Goal: Feedback & Contribution: Leave review/rating

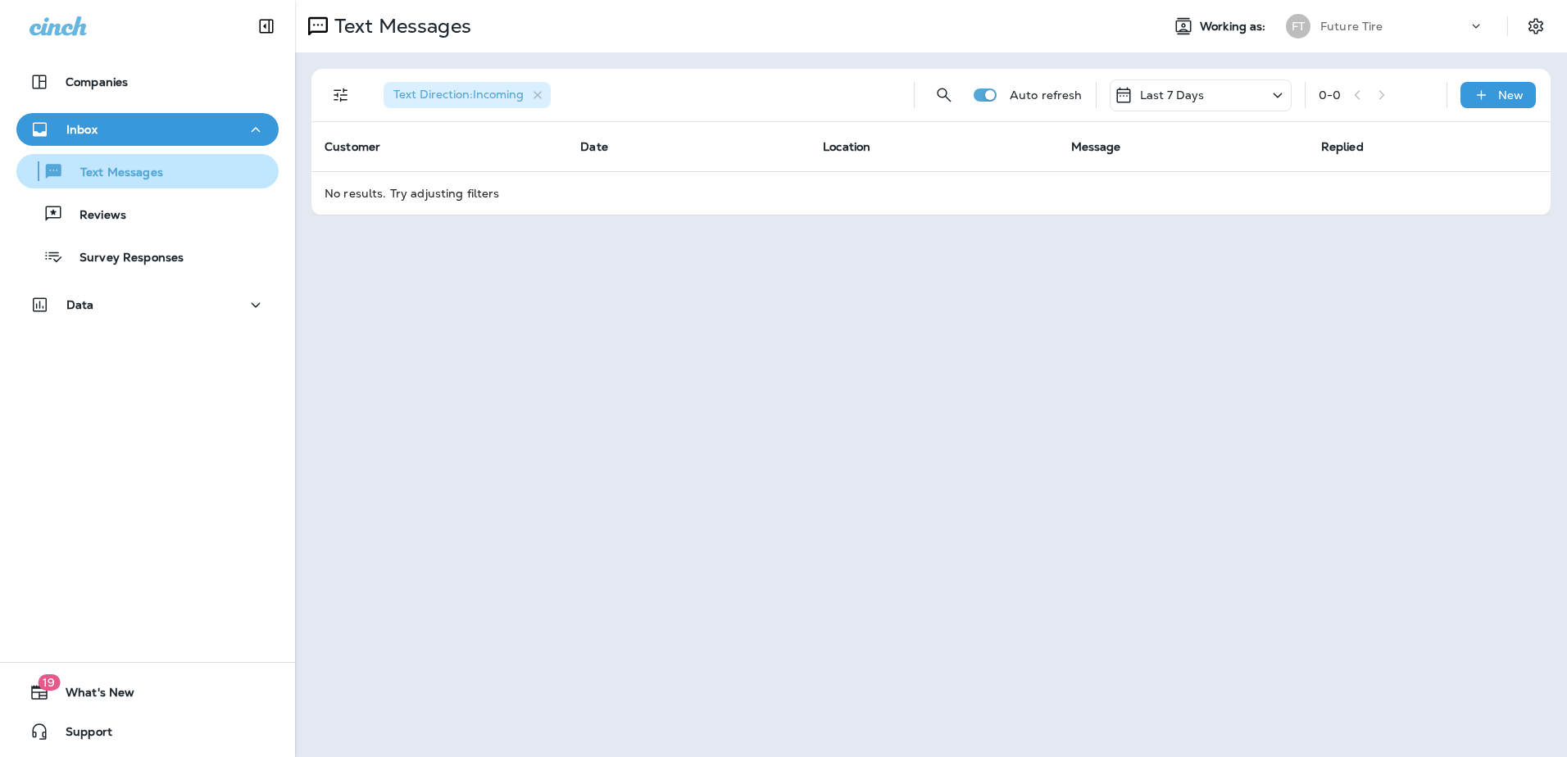
click at [130, 167] on p "Text Messages" at bounding box center [113, 174] width 99 height 16
click at [123, 184] on button "Text Messages" at bounding box center [147, 171] width 262 height 34
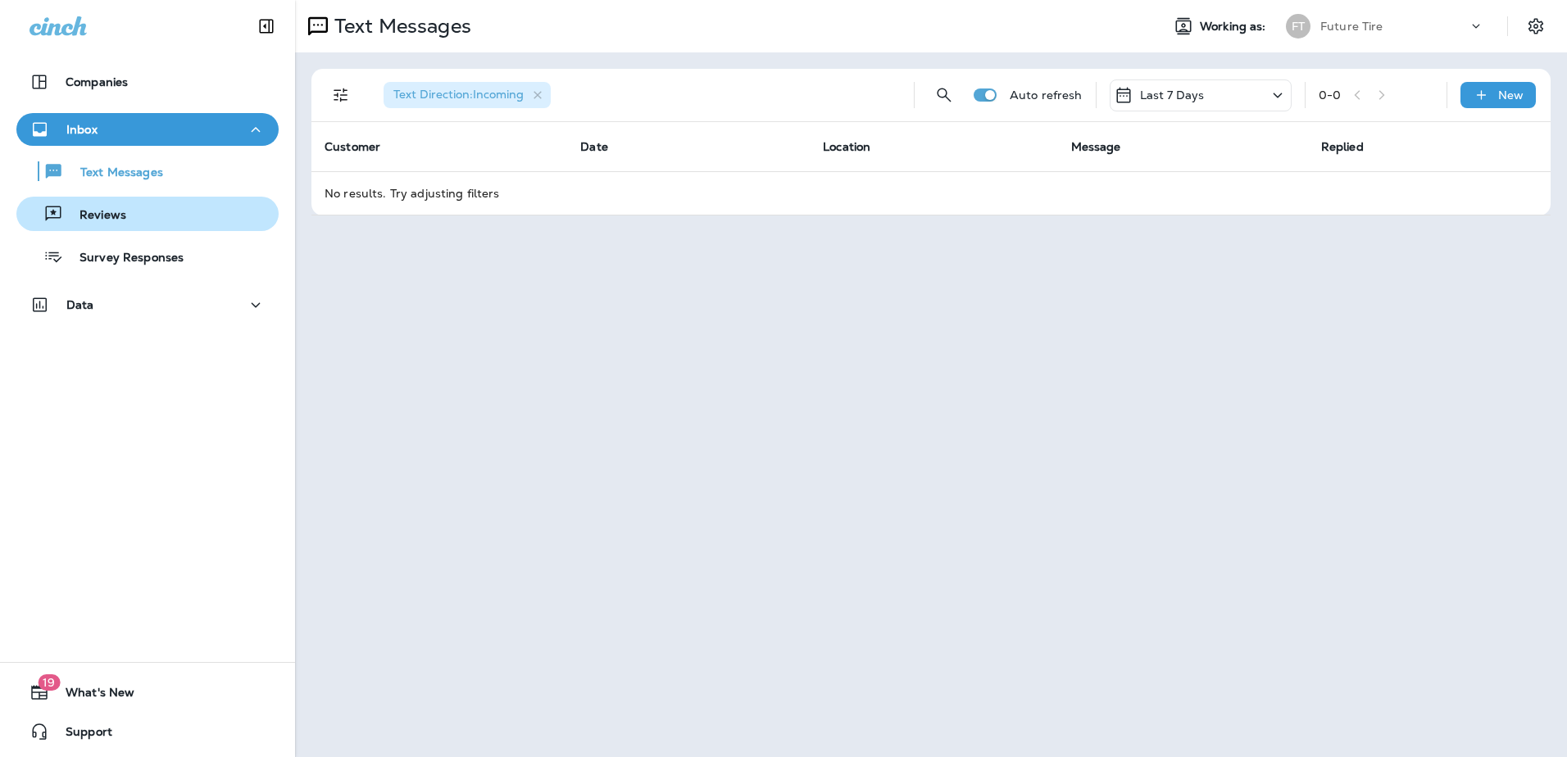
click at [111, 223] on p "Reviews" at bounding box center [94, 216] width 63 height 16
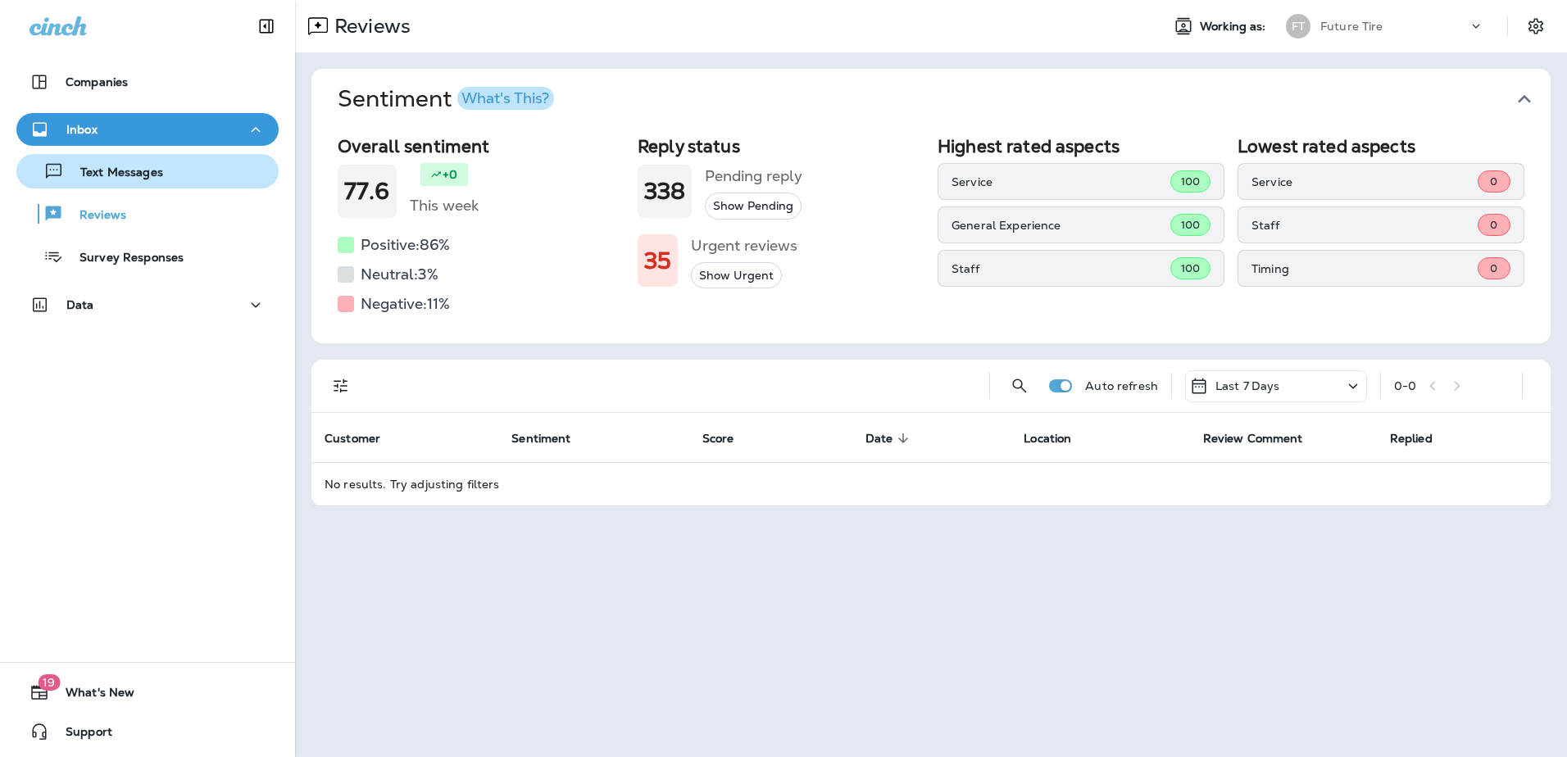
click at [124, 177] on p "Text Messages" at bounding box center [113, 174] width 99 height 16
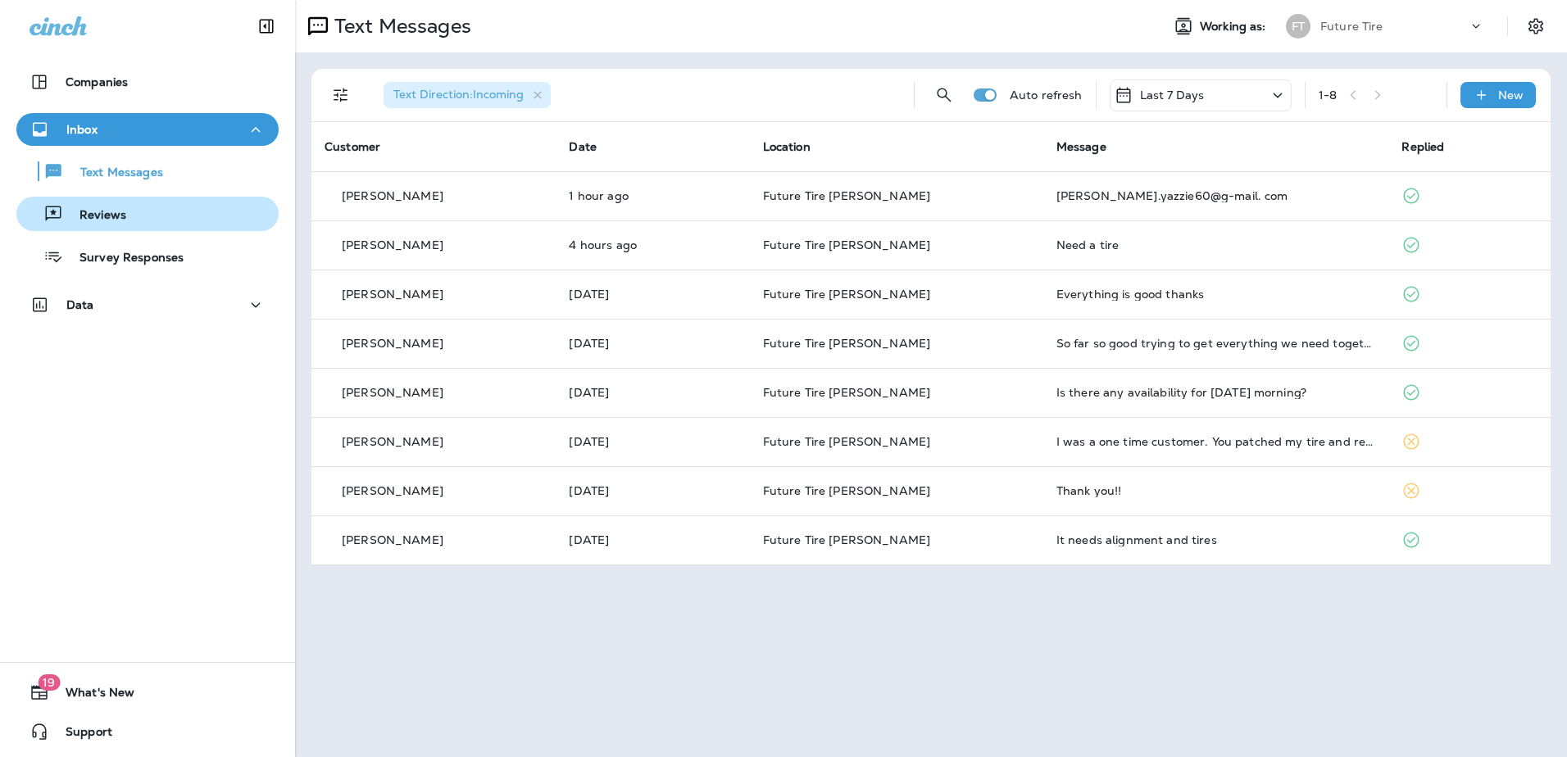
click at [128, 222] on div "Reviews" at bounding box center [147, 214] width 249 height 25
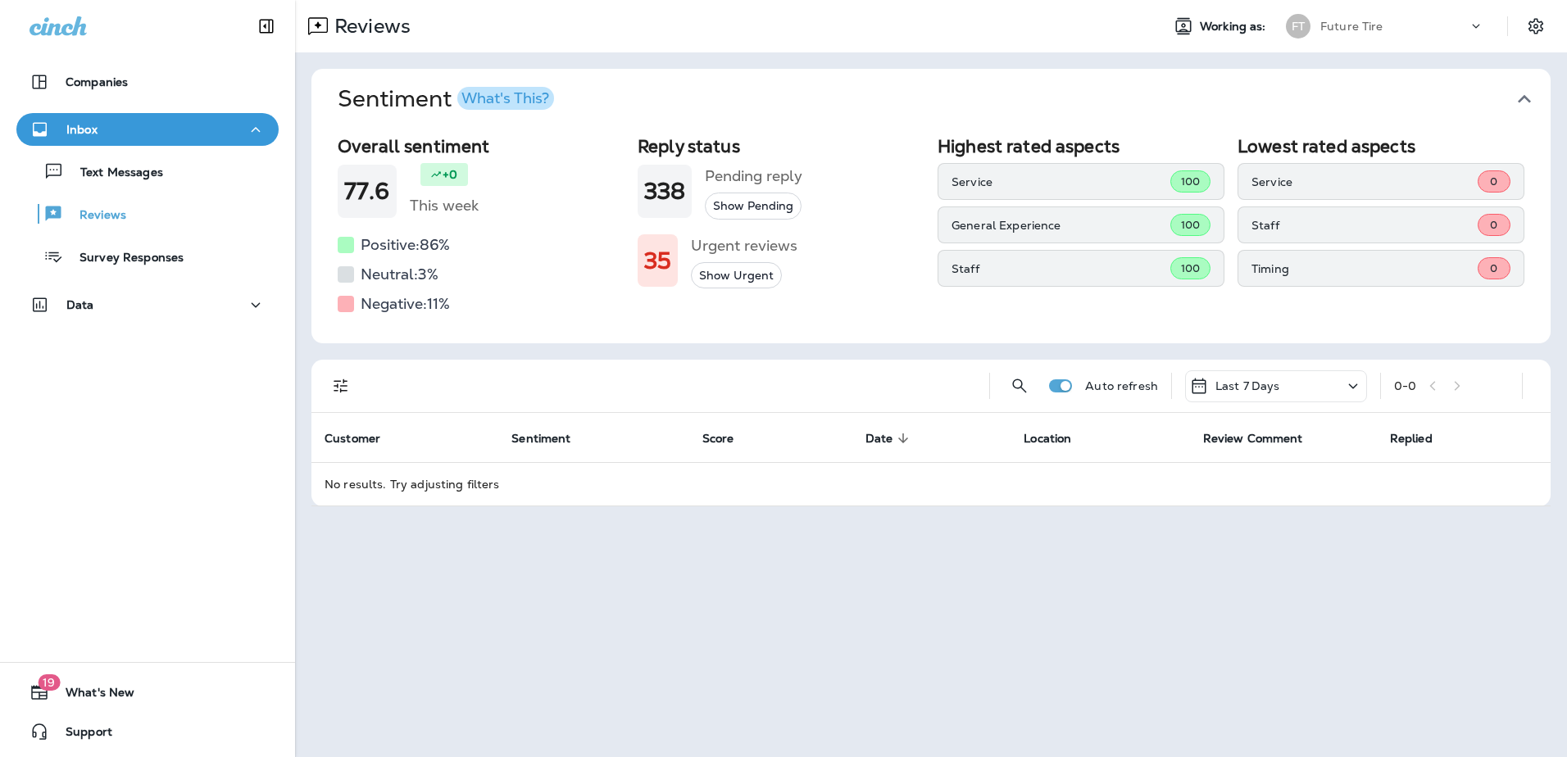
click at [653, 264] on h1 "35" at bounding box center [657, 261] width 27 height 27
click at [825, 257] on div "35 Urgent reviews Show Urgent" at bounding box center [781, 261] width 287 height 57
click at [757, 279] on button "Show Urgent" at bounding box center [736, 275] width 91 height 27
click at [757, 279] on div "Urgent reviews Show All" at bounding box center [744, 261] width 107 height 57
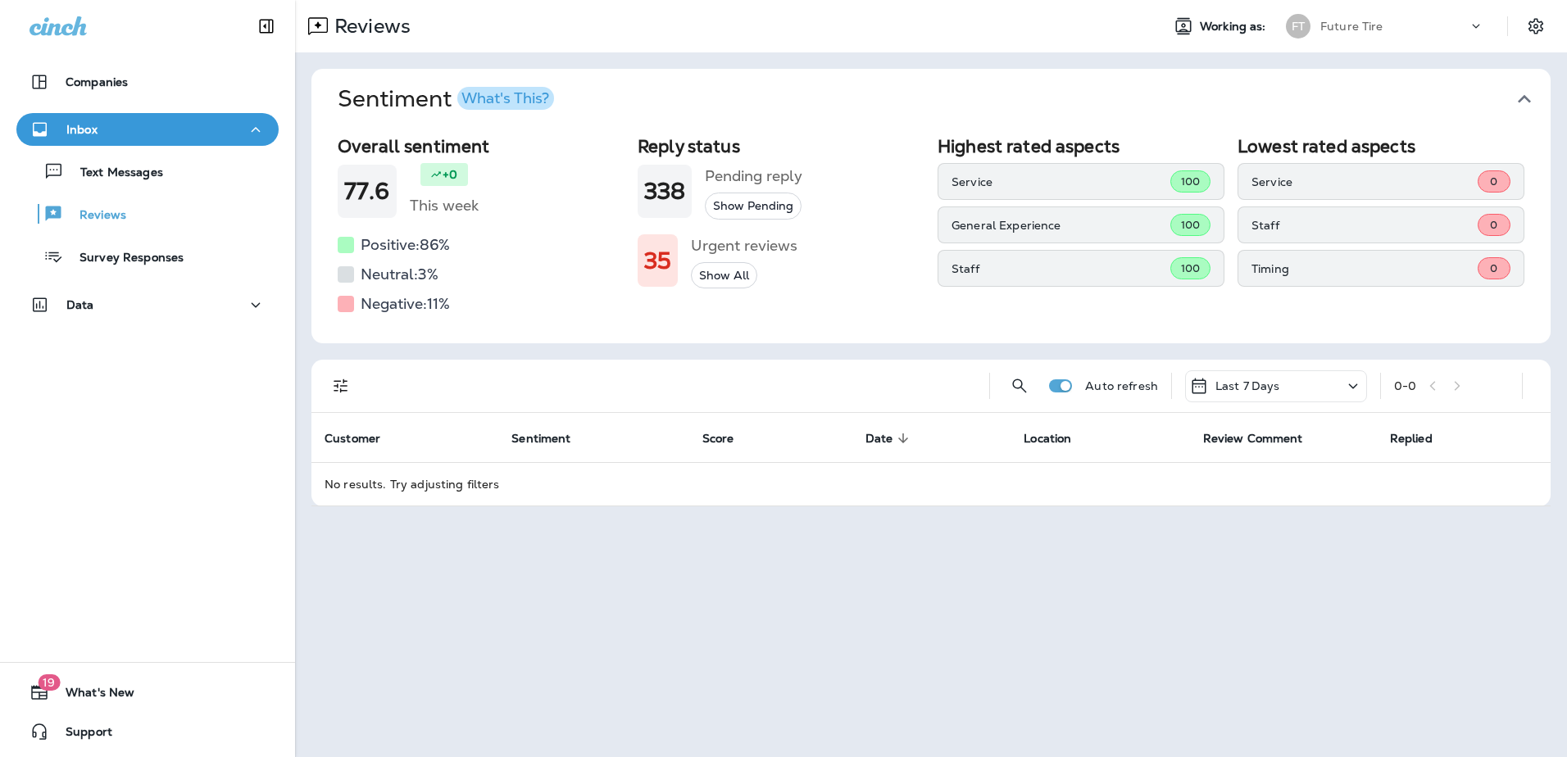
click at [744, 279] on button "Show All" at bounding box center [724, 275] width 66 height 27
click at [744, 279] on button "Show Urgent" at bounding box center [736, 275] width 91 height 27
click at [406, 244] on h5 "Positive: 86 %" at bounding box center [405, 245] width 89 height 26
click at [1348, 386] on icon at bounding box center [1354, 386] width 20 height 20
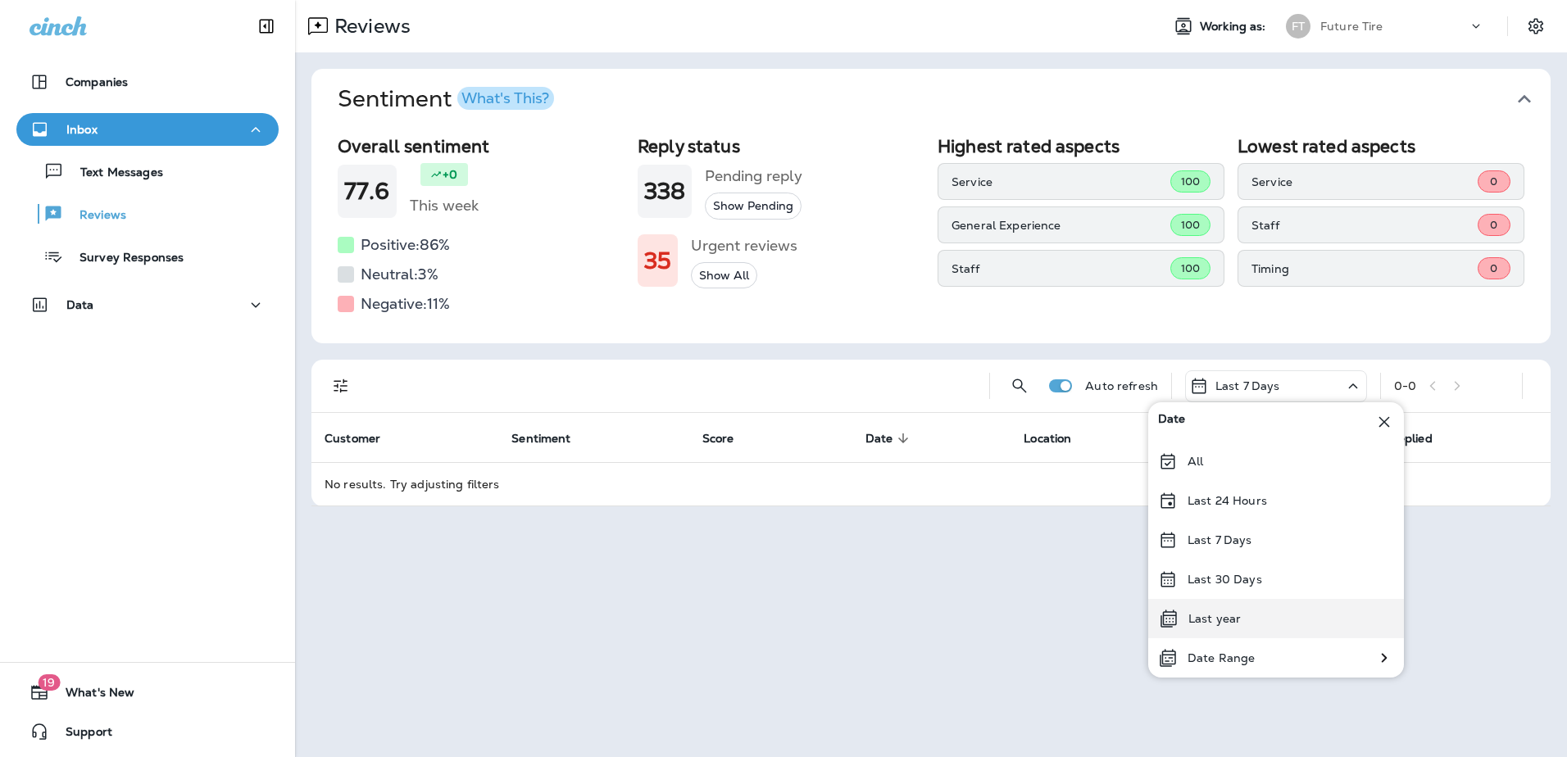
click at [1269, 617] on div "Last year" at bounding box center [1276, 618] width 256 height 39
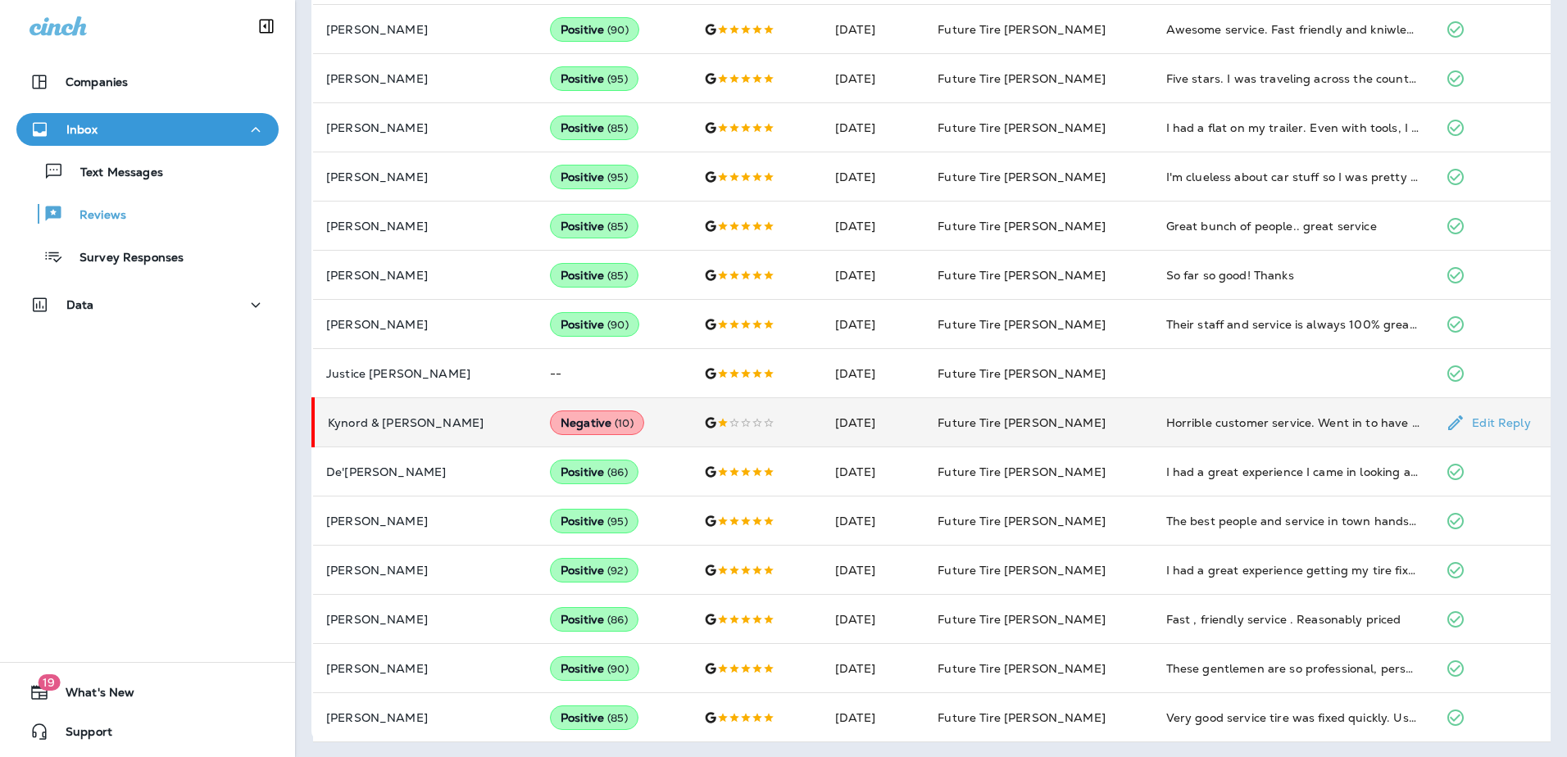
scroll to position [704, 0]
click at [420, 421] on p "Kynord & [PERSON_NAME]" at bounding box center [426, 421] width 196 height 13
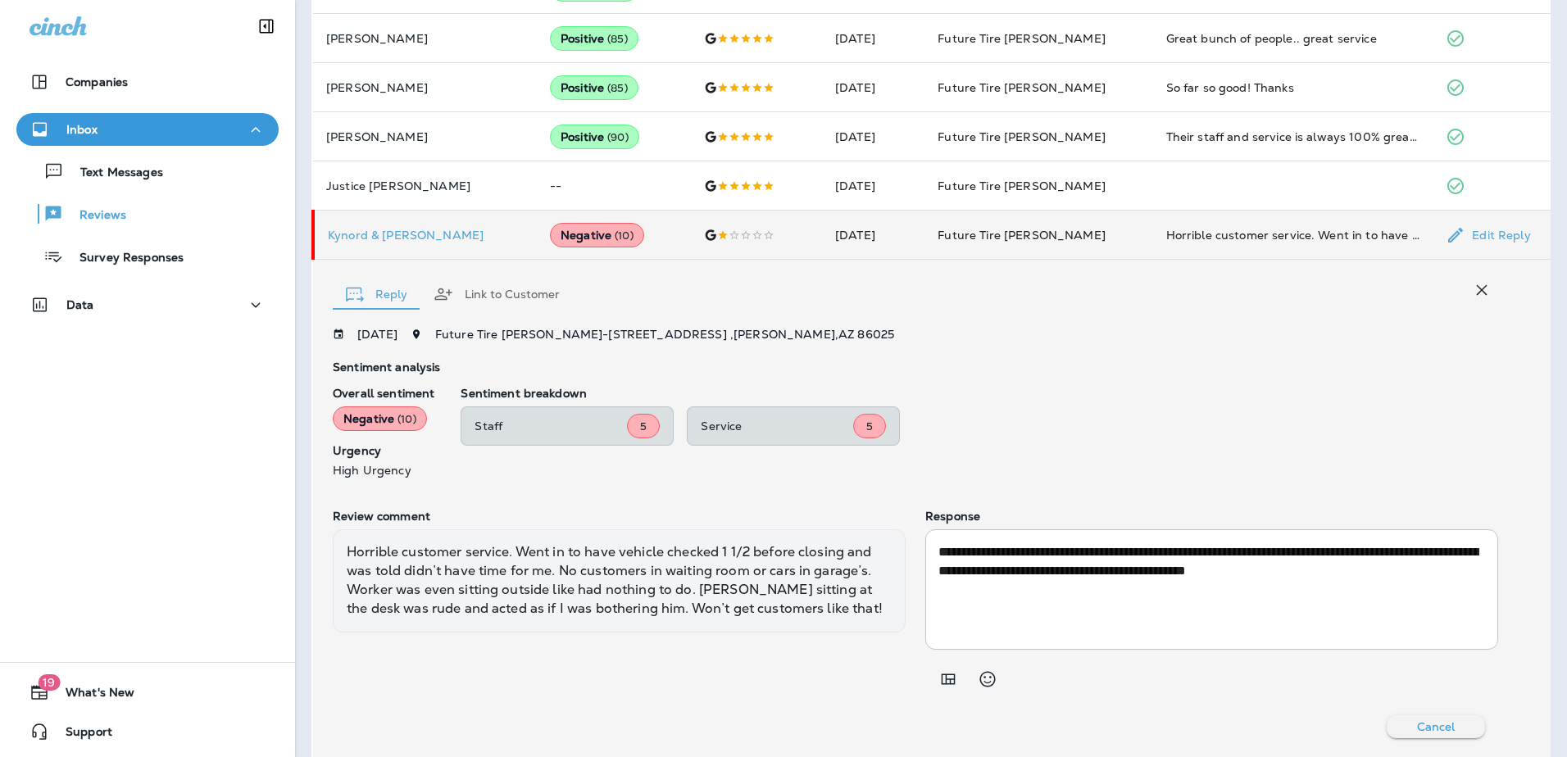
scroll to position [809, 0]
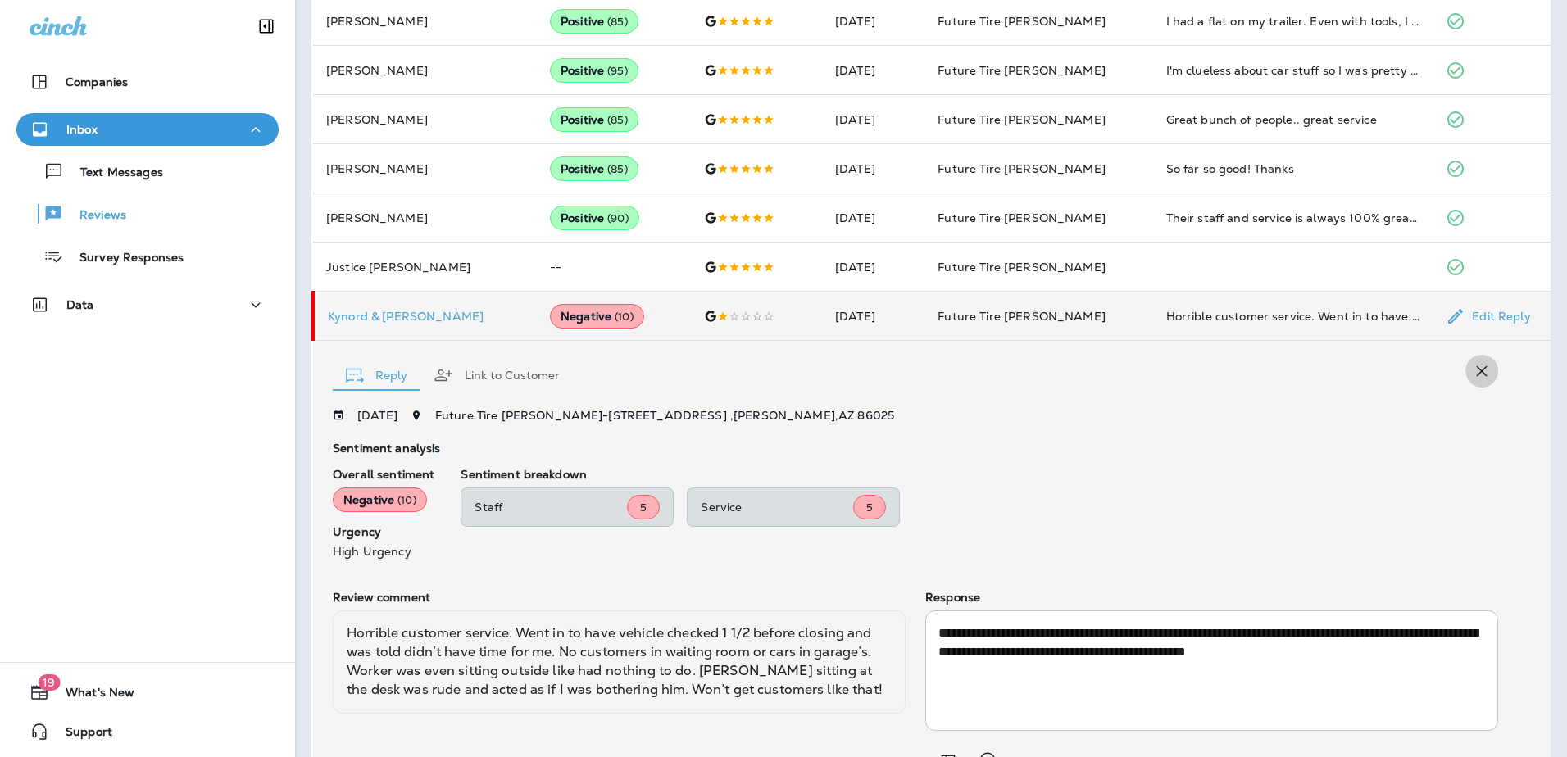
click at [1477, 370] on icon "button" at bounding box center [1482, 371] width 11 height 11
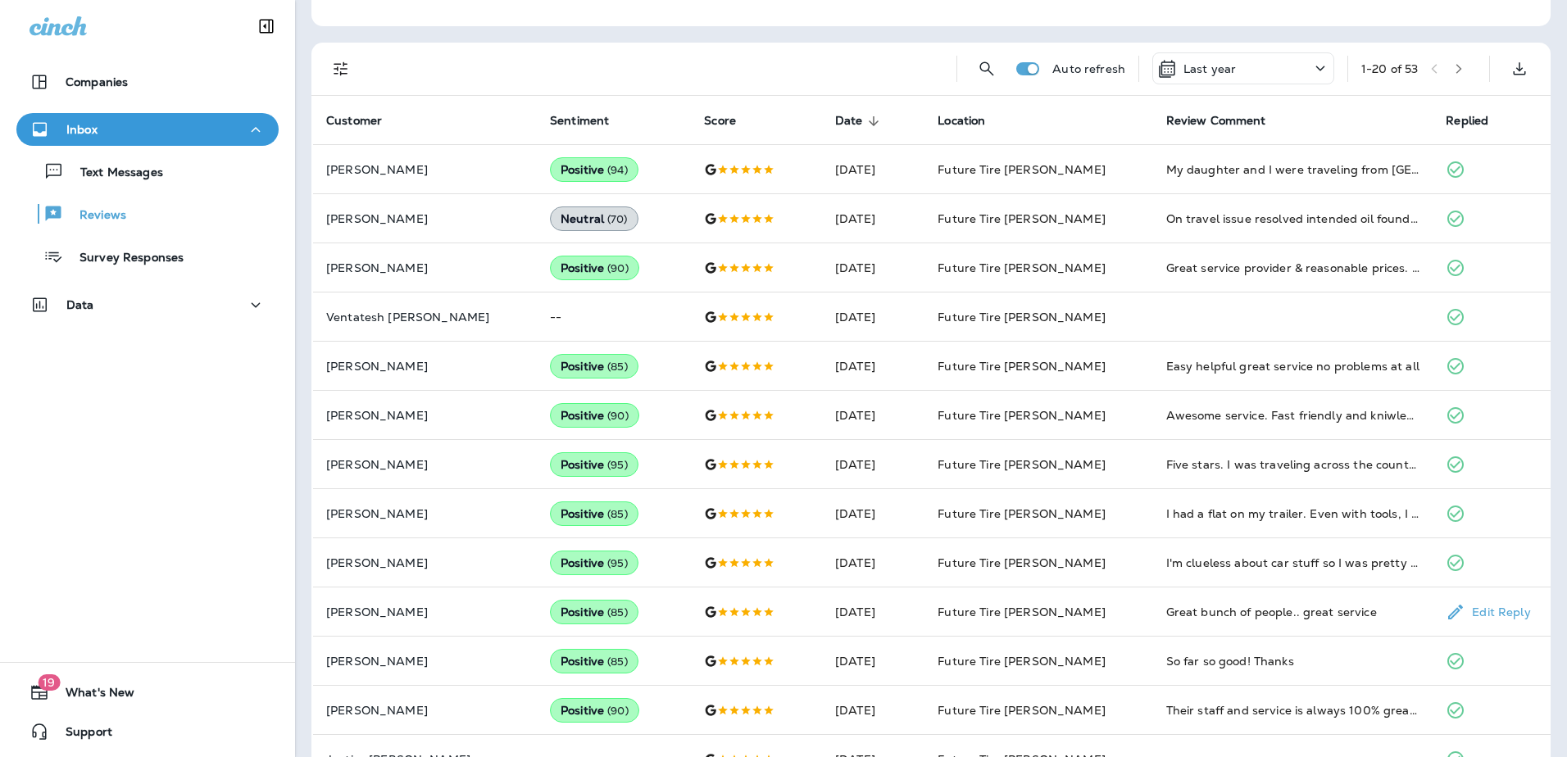
scroll to position [0, 0]
